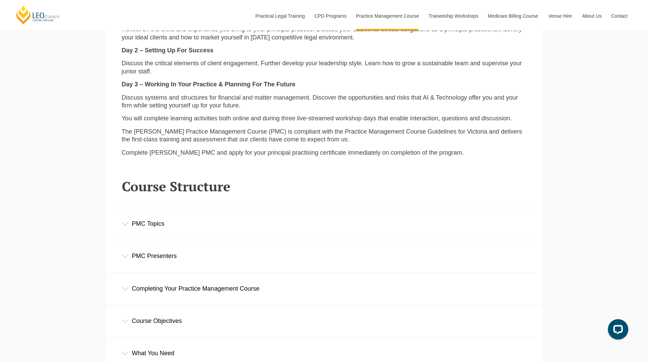
scroll to position [884, 0]
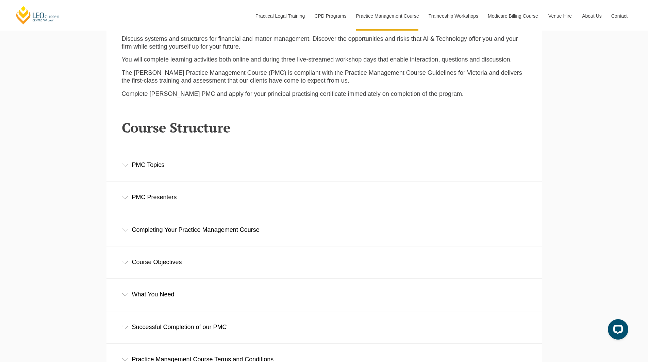
click at [126, 199] on icon at bounding box center [125, 197] width 7 height 3
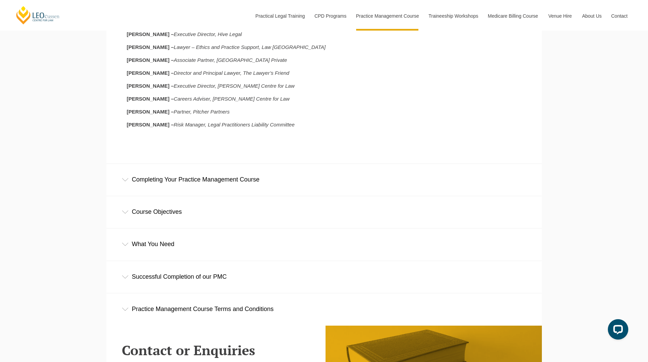
scroll to position [1122, 0]
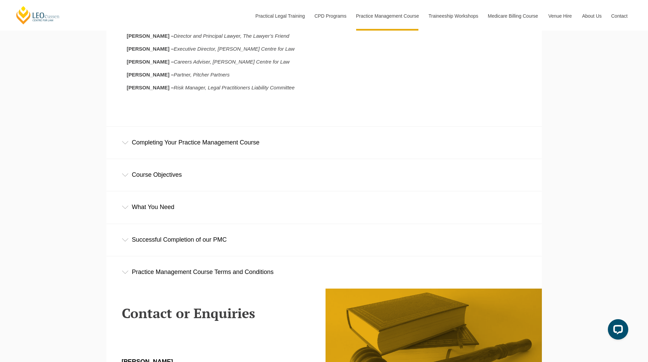
click at [131, 145] on div "Completing Your Practice Management Course" at bounding box center [323, 143] width 435 height 32
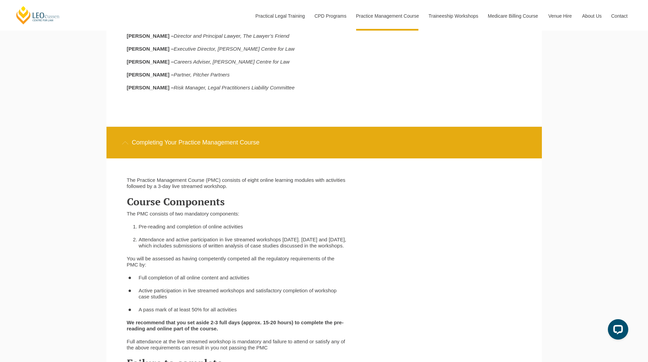
click at [130, 141] on div "Completing Your Practice Management Course" at bounding box center [323, 143] width 435 height 32
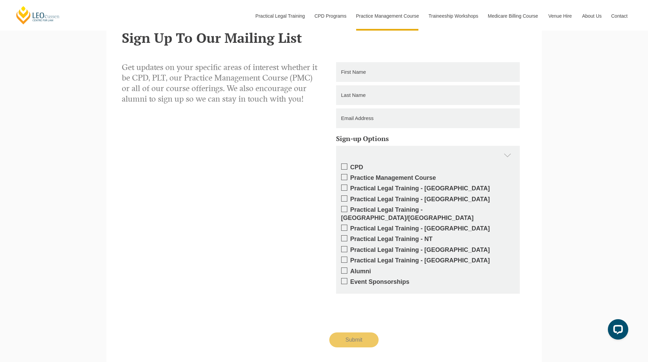
scroll to position [1564, 0]
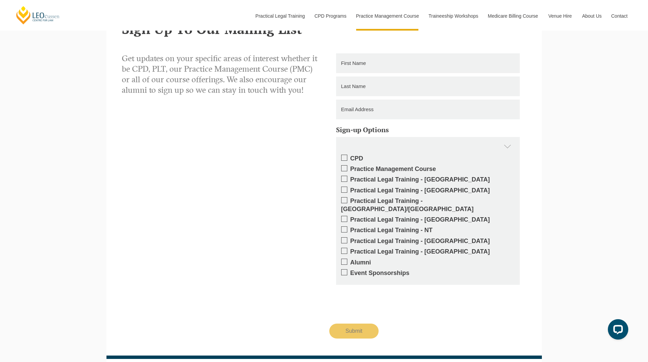
click at [345, 181] on span at bounding box center [344, 179] width 6 height 6
click at [350, 177] on input "Practical Legal Training - [GEOGRAPHIC_DATA]" at bounding box center [350, 177] width 0 height 0
click at [347, 169] on label "Practice Management Course" at bounding box center [427, 169] width 173 height 8
click at [350, 167] on input "Practice Management Course" at bounding box center [350, 167] width 0 height 0
click at [344, 177] on span at bounding box center [344, 179] width 6 height 6
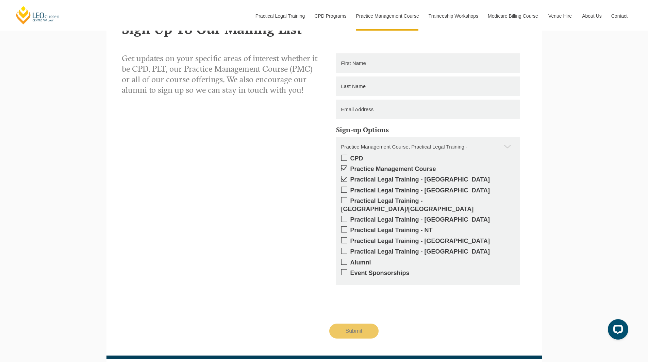
click at [350, 177] on input "Practical Legal Training - [GEOGRAPHIC_DATA]" at bounding box center [350, 177] width 0 height 0
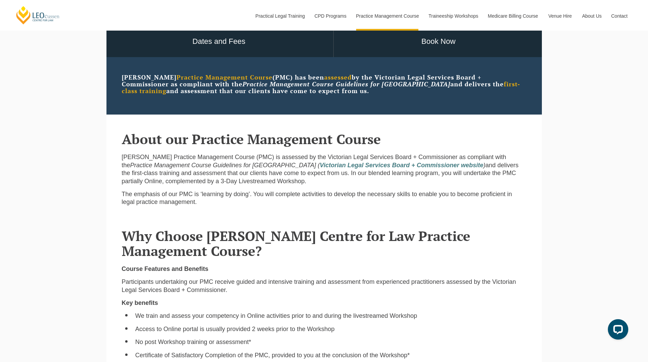
scroll to position [204, 0]
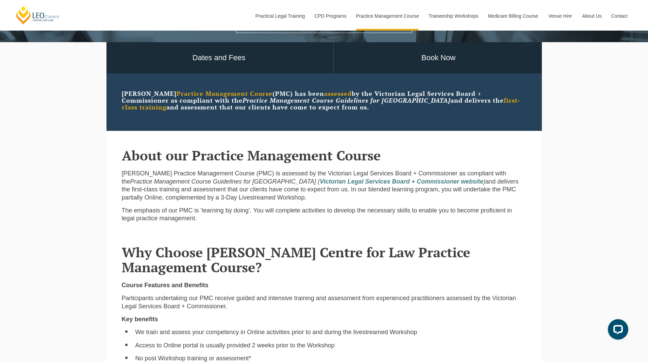
click at [209, 176] on p "[PERSON_NAME] Practice Management Course (PMC) is assessed by the Victorian Leg…" at bounding box center [324, 186] width 405 height 32
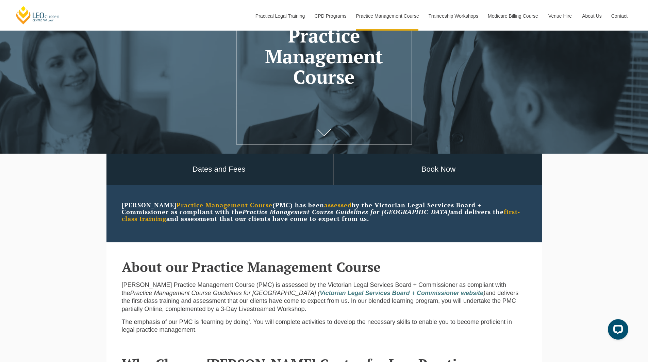
scroll to position [0, 0]
